Goal: Task Accomplishment & Management: Manage account settings

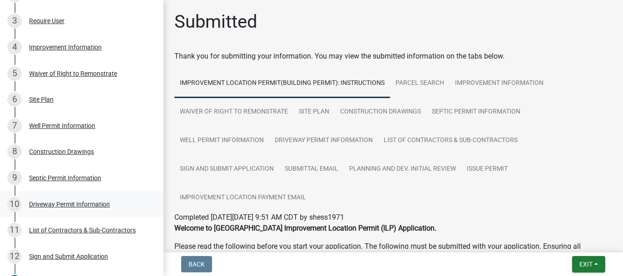
scroll to position [182, 0]
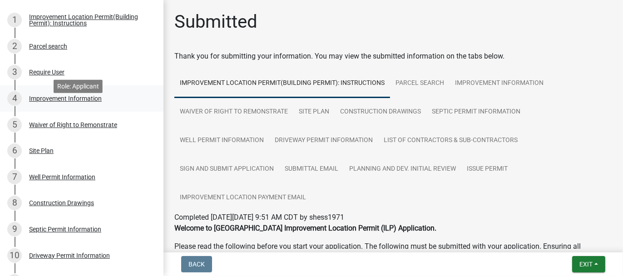
click at [48, 102] on div "Improvement Information" at bounding box center [65, 98] width 73 height 6
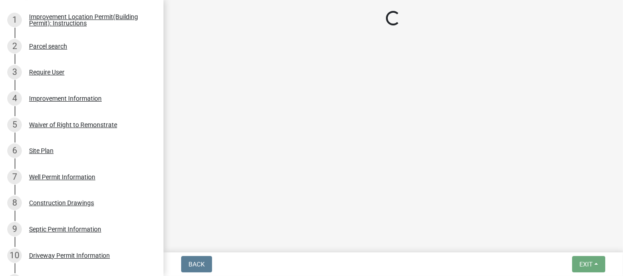
select select "8223da26-0ac6-488f-81e7-4bb0725dcd0b"
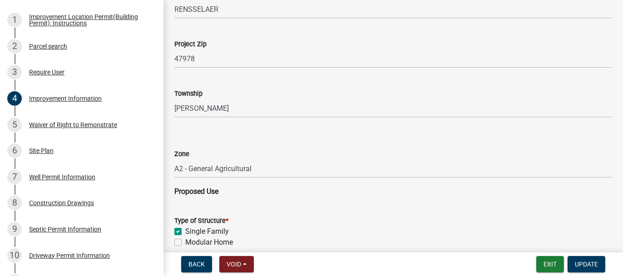
scroll to position [454, 0]
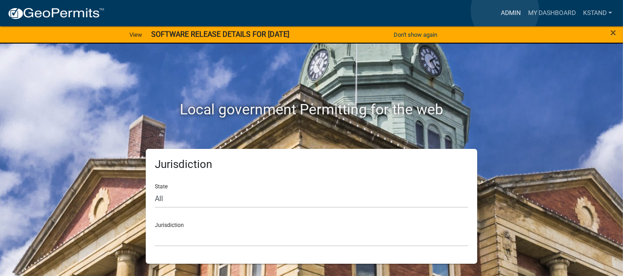
click at [505, 10] on link "Admin" at bounding box center [510, 13] width 27 height 17
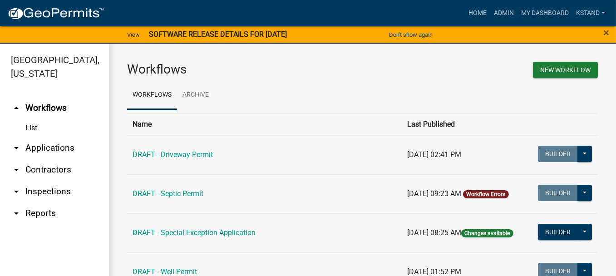
click at [49, 149] on link "arrow_drop_down Applications" at bounding box center [54, 148] width 109 height 22
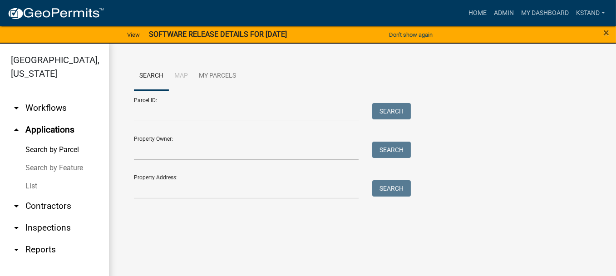
click at [32, 186] on link "List" at bounding box center [54, 186] width 109 height 18
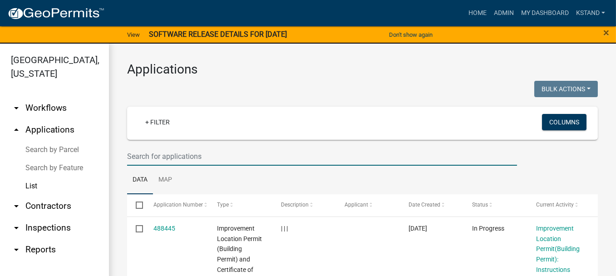
click at [158, 159] on input "text" at bounding box center [322, 156] width 390 height 19
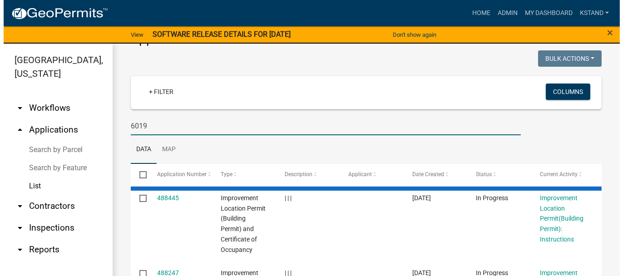
scroll to position [45, 0]
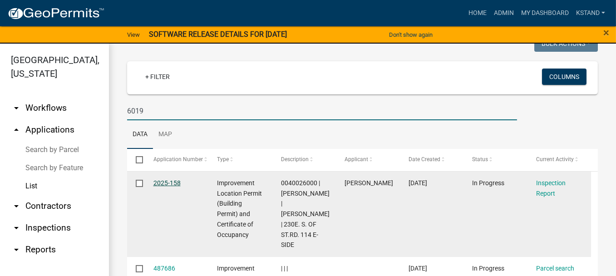
type input "6019"
click at [161, 185] on link "2025-158" at bounding box center [166, 182] width 27 height 7
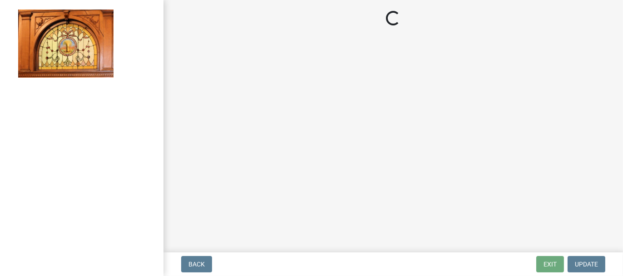
select select "62bb873c-c571-4454-ac8a-8c216551e2a3"
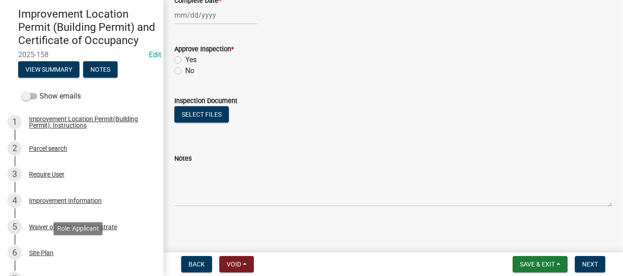
scroll to position [136, 0]
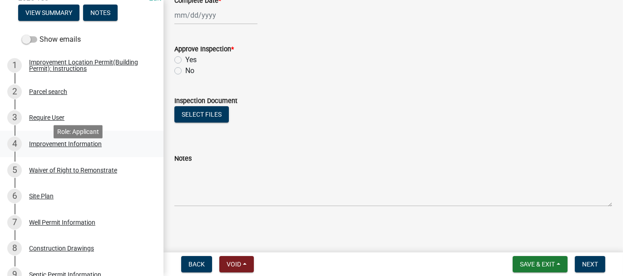
click at [40, 147] on div "Improvement Information" at bounding box center [65, 144] width 73 height 6
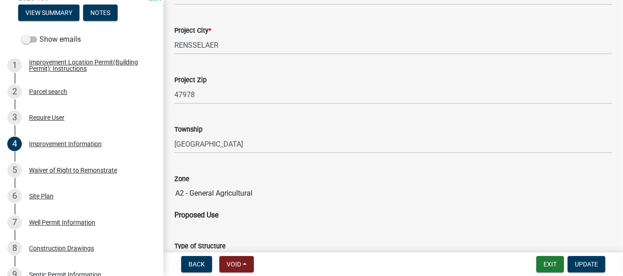
scroll to position [409, 0]
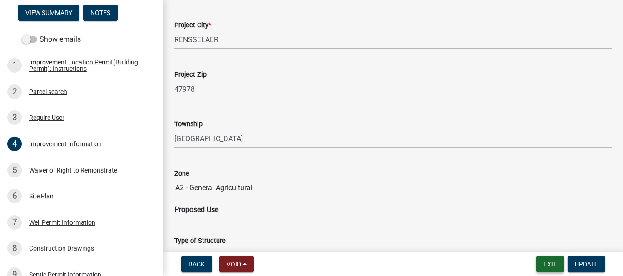
click at [550, 265] on button "Exit" at bounding box center [550, 264] width 28 height 16
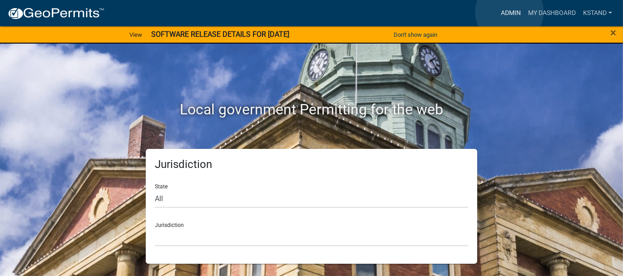
click at [510, 12] on link "Admin" at bounding box center [510, 13] width 27 height 17
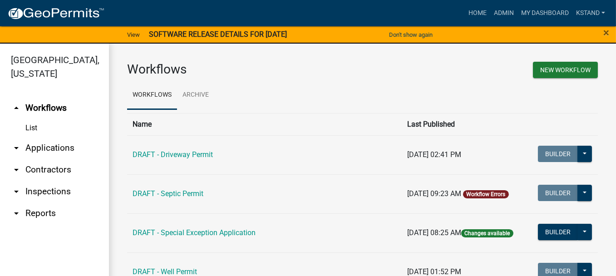
click at [41, 146] on link "arrow_drop_down Applications" at bounding box center [54, 148] width 109 height 22
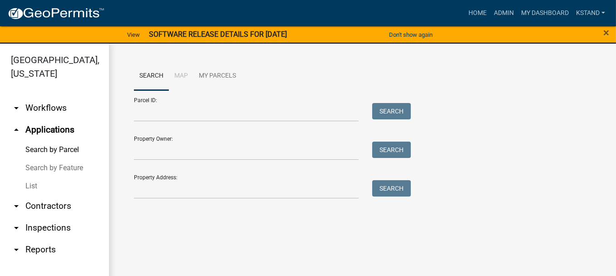
click at [27, 184] on link "List" at bounding box center [54, 186] width 109 height 18
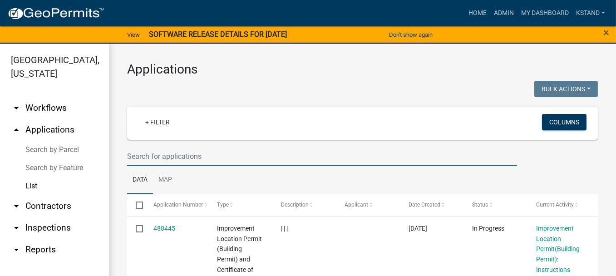
click at [155, 162] on input "text" at bounding box center [322, 156] width 390 height 19
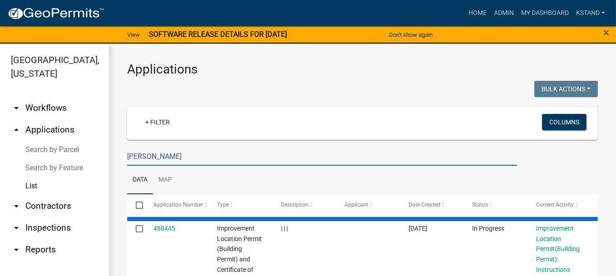
type input "zickmund"
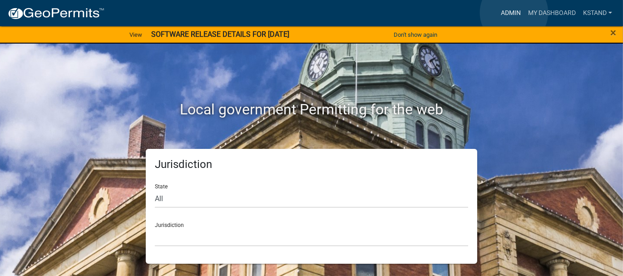
click at [514, 13] on link "Admin" at bounding box center [510, 13] width 27 height 17
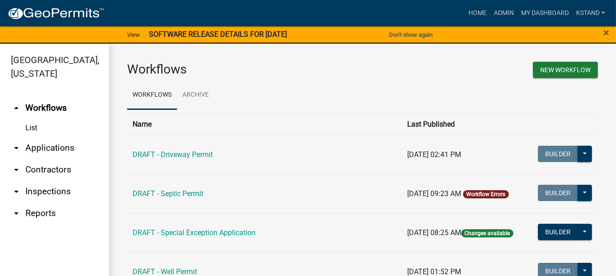
click at [53, 151] on link "arrow_drop_down Applications" at bounding box center [54, 148] width 109 height 22
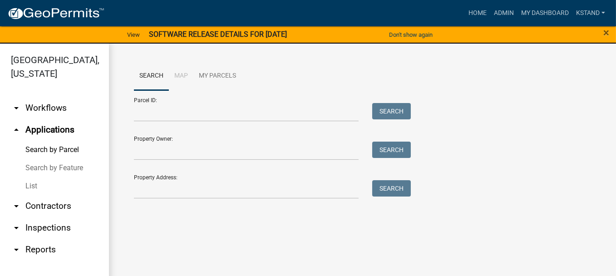
click at [30, 185] on link "List" at bounding box center [54, 186] width 109 height 18
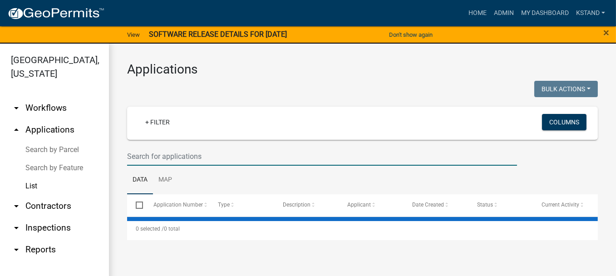
click at [168, 151] on input "text" at bounding box center [322, 156] width 390 height 19
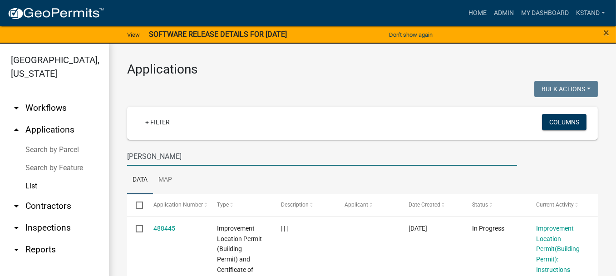
type input "manns"
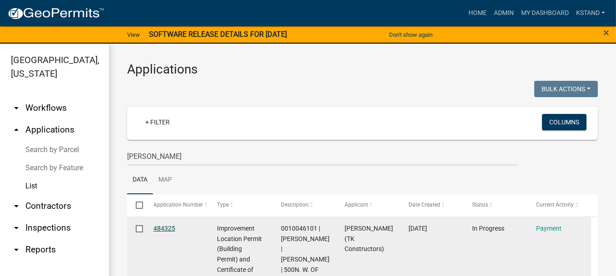
click at [163, 228] on link "484325" at bounding box center [164, 228] width 22 height 7
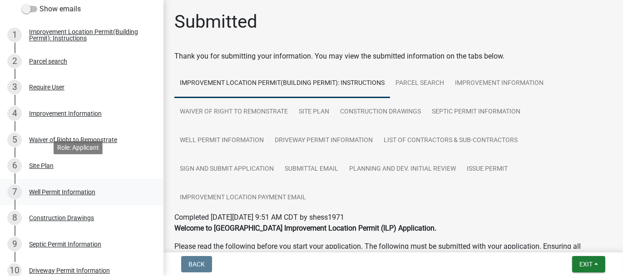
scroll to position [182, 0]
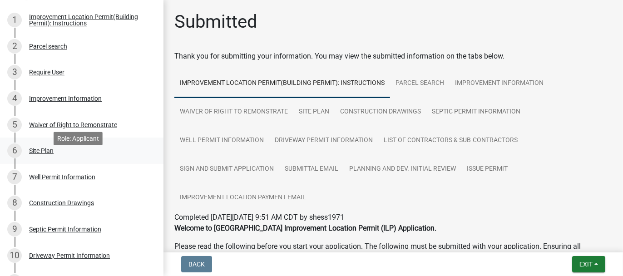
click at [35, 154] on div "Site Plan" at bounding box center [41, 151] width 25 height 6
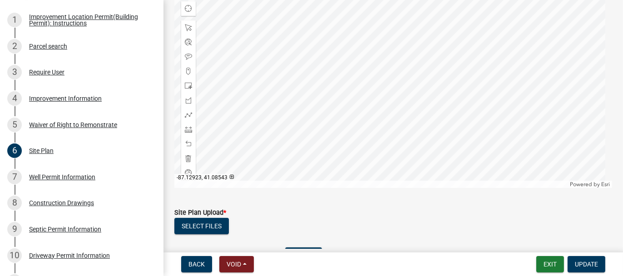
scroll to position [234, 0]
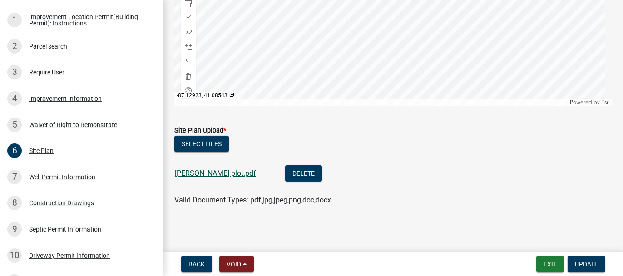
click at [184, 172] on link "Manns plot.pdf" at bounding box center [215, 173] width 81 height 9
